Goal: Transaction & Acquisition: Register for event/course

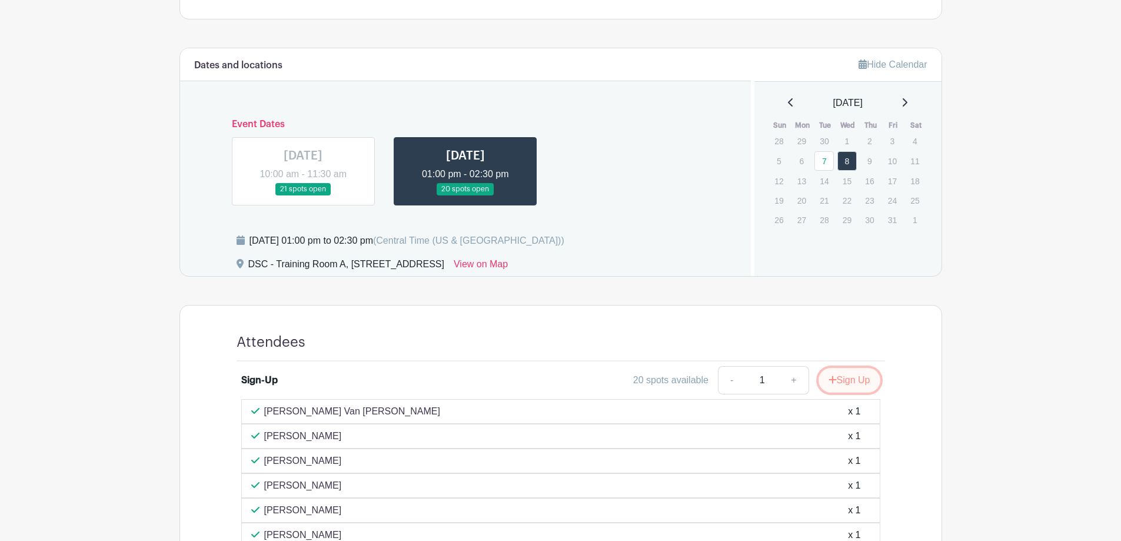
click at [845, 377] on button "Sign Up" at bounding box center [850, 380] width 62 height 25
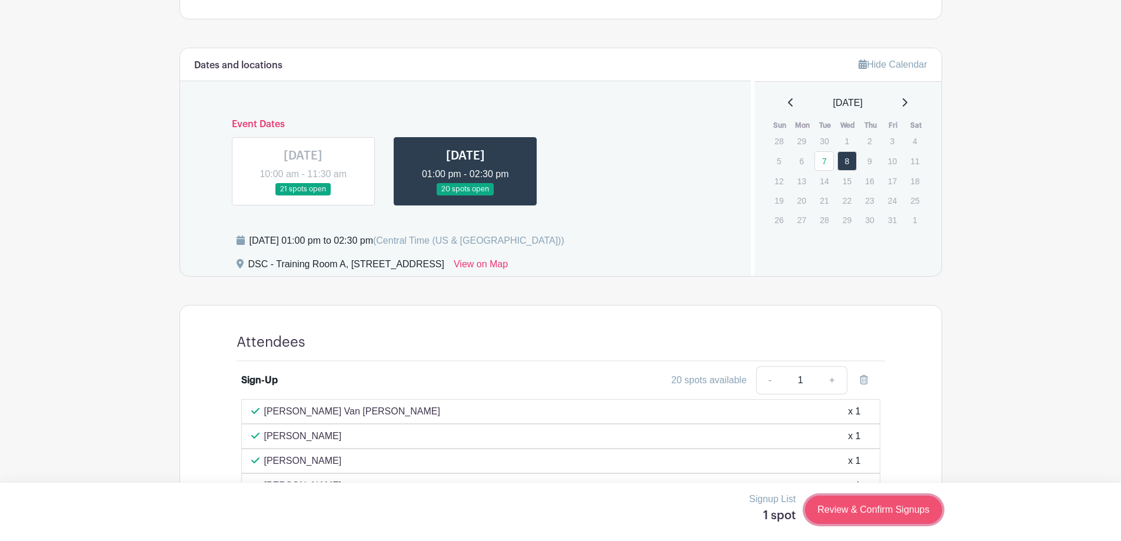
click at [891, 504] on link "Review & Confirm Signups" at bounding box center [873, 510] width 137 height 28
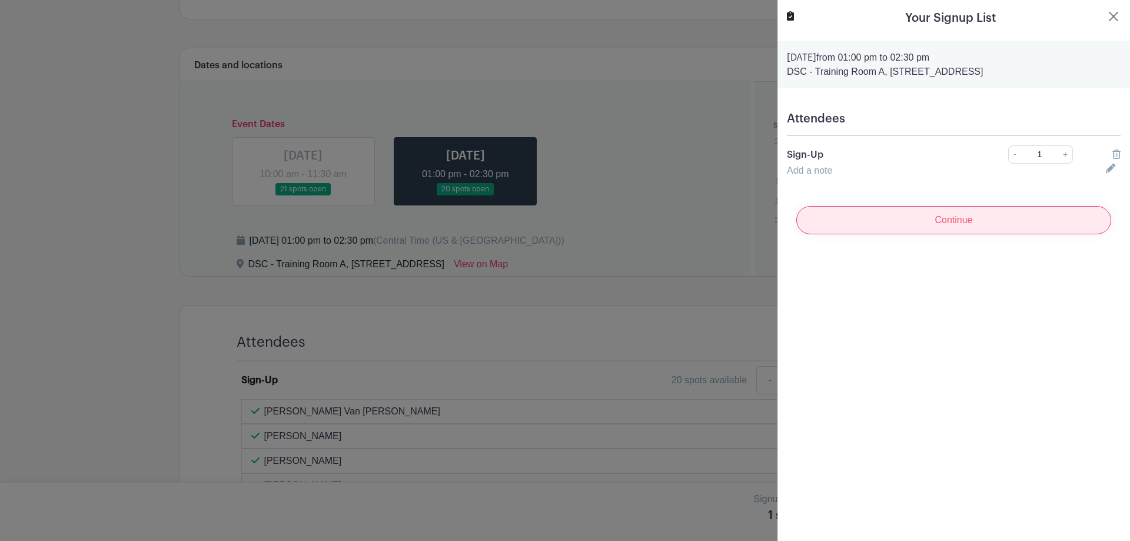
click at [994, 227] on input "Continue" at bounding box center [953, 220] width 315 height 28
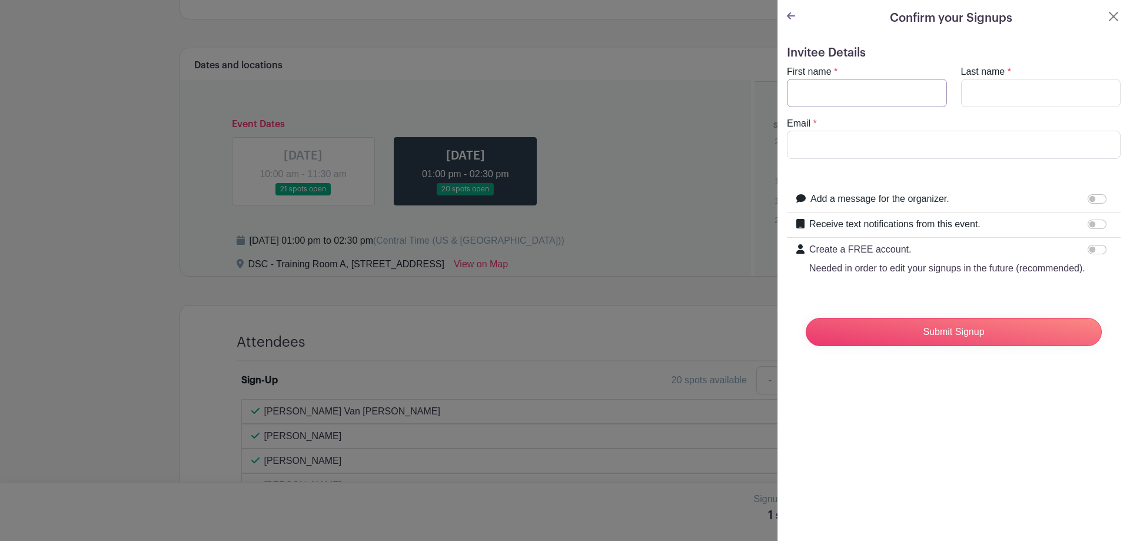
click at [836, 91] on input "First name" at bounding box center [867, 93] width 160 height 28
type input "[PERSON_NAME]"
click at [992, 86] on input "Last name" at bounding box center [1041, 93] width 160 height 28
type input "[PERSON_NAME]"
click at [944, 130] on div "Email *" at bounding box center [954, 138] width 348 height 42
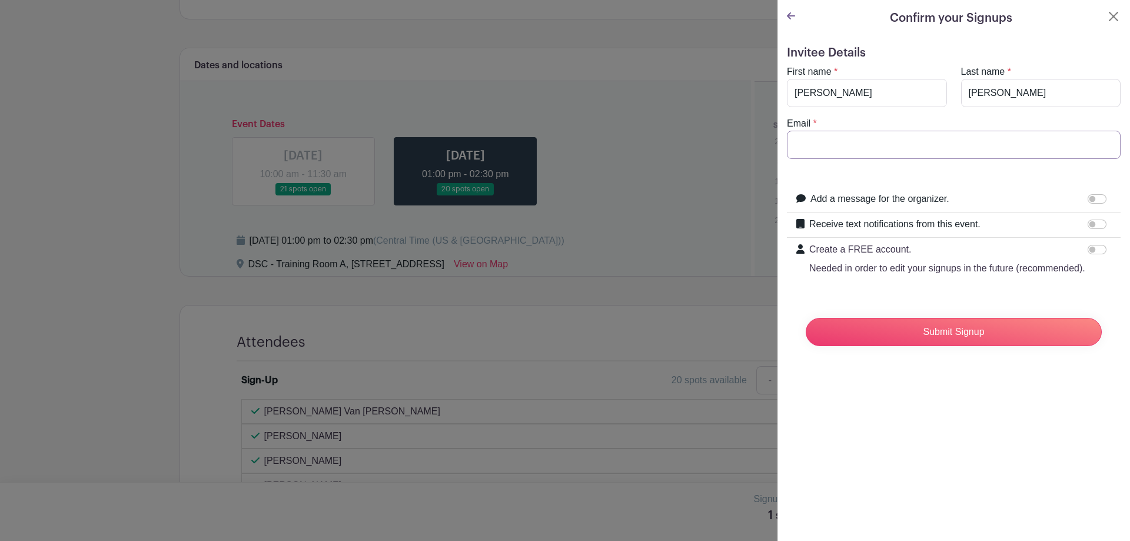
drag, startPoint x: 945, startPoint y: 148, endPoint x: 949, endPoint y: 159, distance: 11.4
click at [945, 148] on input "Email" at bounding box center [954, 145] width 334 height 28
click at [848, 150] on input "Email" at bounding box center [954, 145] width 334 height 28
click at [885, 145] on input "Email" at bounding box center [954, 145] width 334 height 28
type input "[EMAIL_ADDRESS][DOMAIN_NAME]"
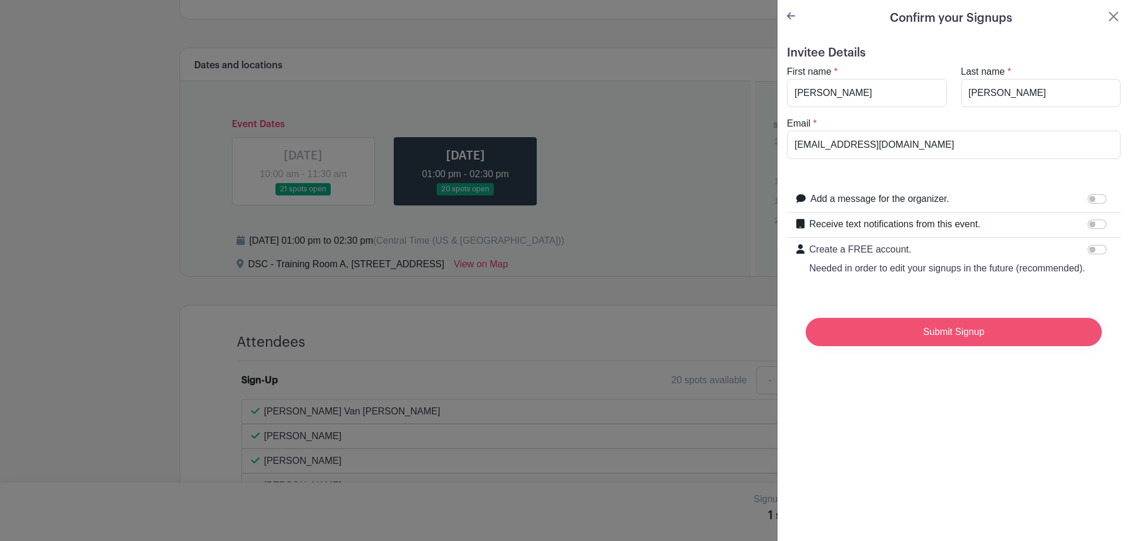
click at [947, 346] on input "Submit Signup" at bounding box center [954, 332] width 296 height 28
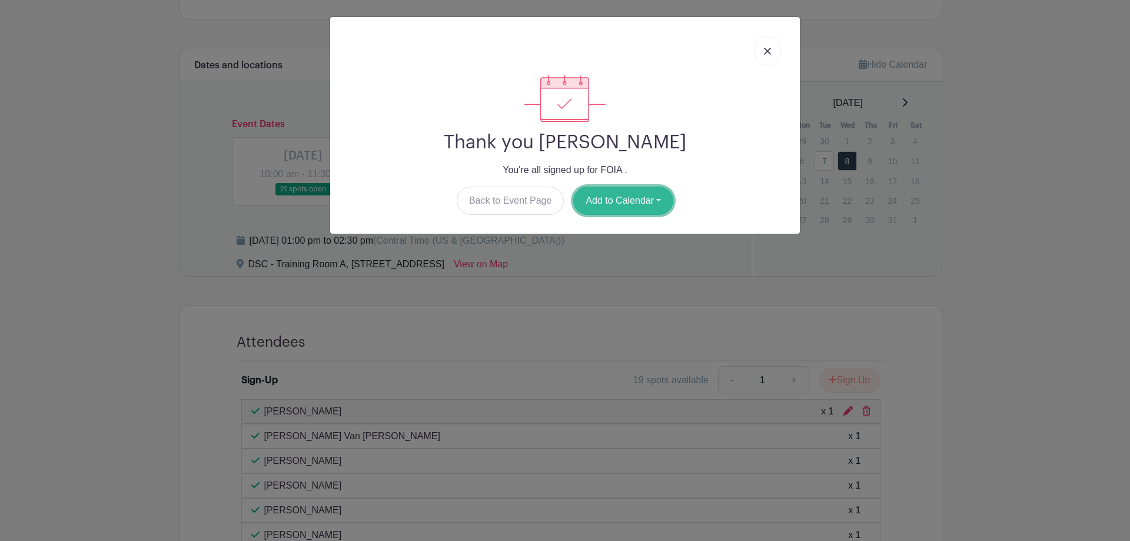
click at [640, 211] on button "Add to Calendar" at bounding box center [623, 201] width 100 height 28
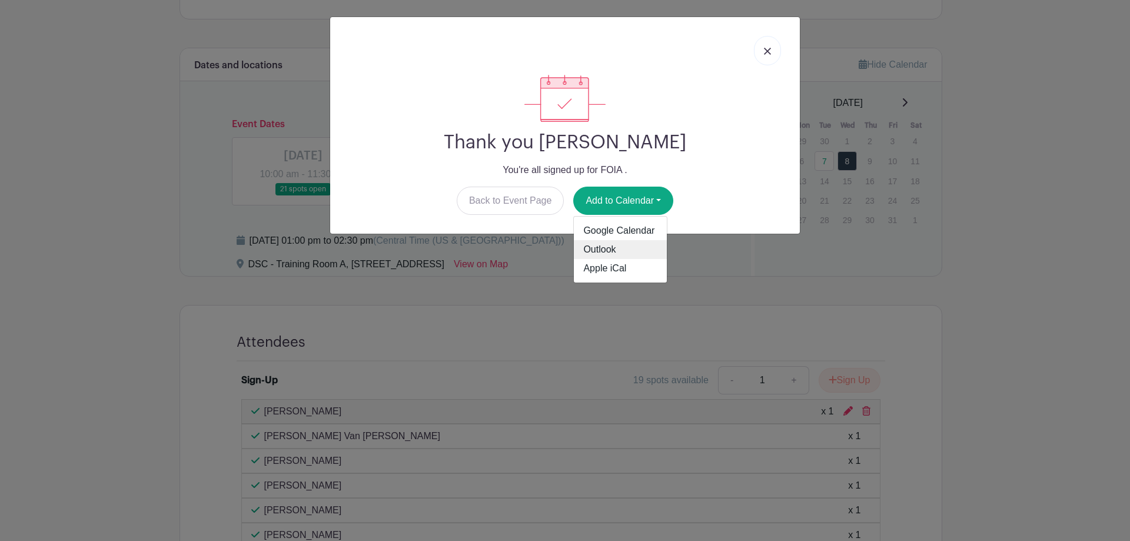
click at [620, 254] on link "Outlook" at bounding box center [620, 249] width 93 height 19
click at [770, 49] on img at bounding box center [767, 51] width 7 height 7
